Goal: Information Seeking & Learning: Learn about a topic

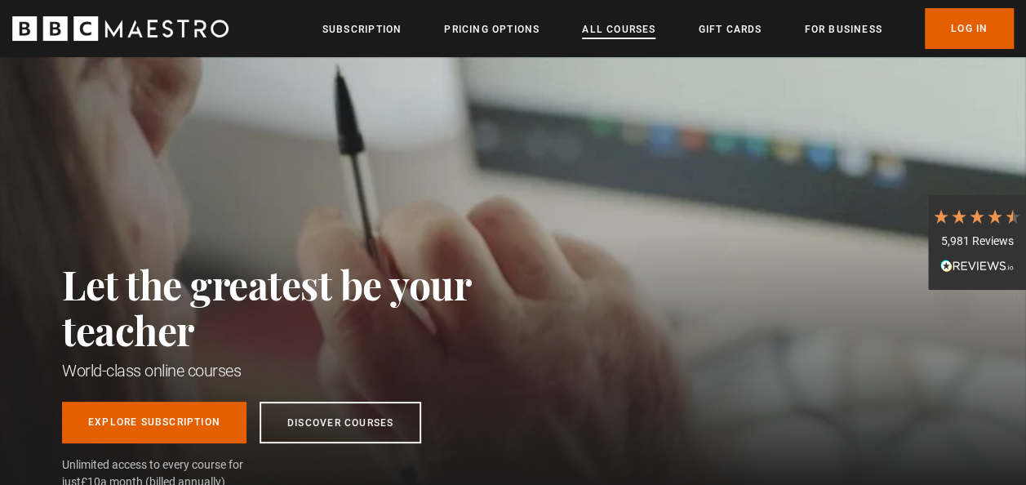
click at [627, 26] on link "All Courses" at bounding box center [618, 29] width 73 height 16
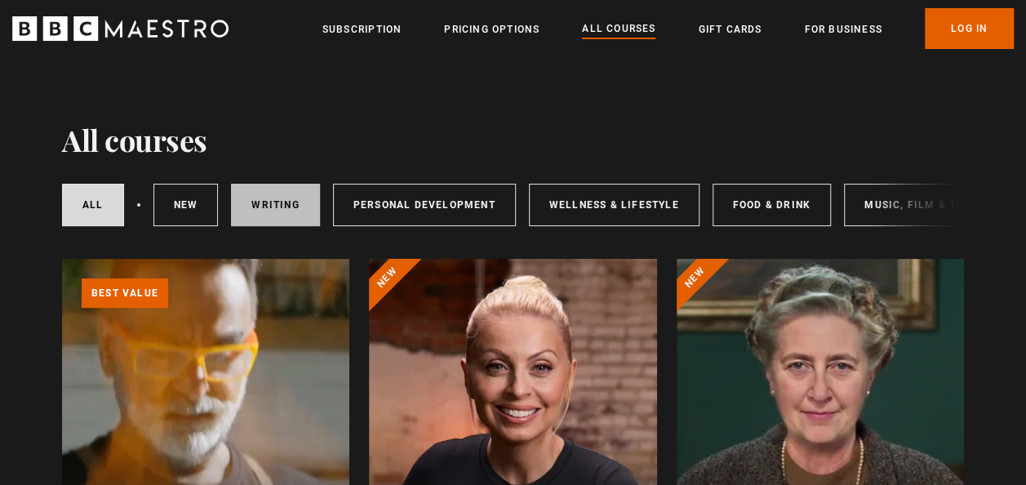
click at [283, 200] on link "Writing" at bounding box center [275, 205] width 88 height 42
